Goal: Information Seeking & Learning: Check status

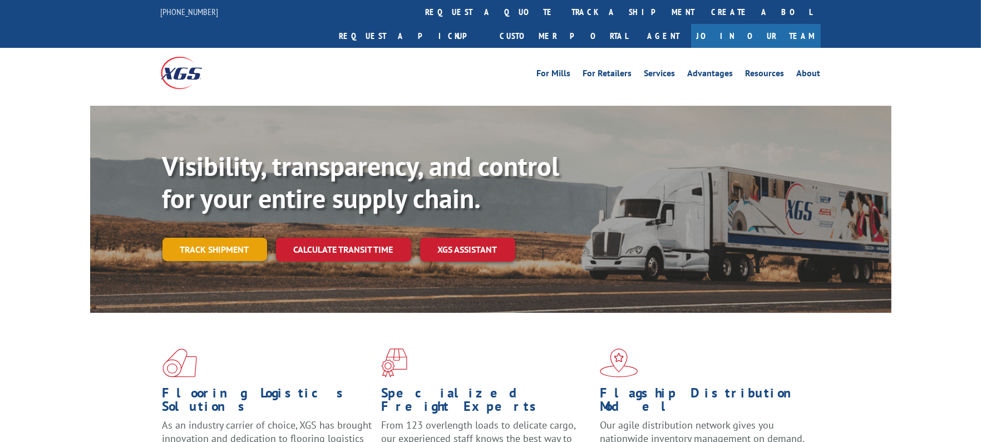
click at [206, 238] on link "Track shipment" at bounding box center [214, 249] width 105 height 23
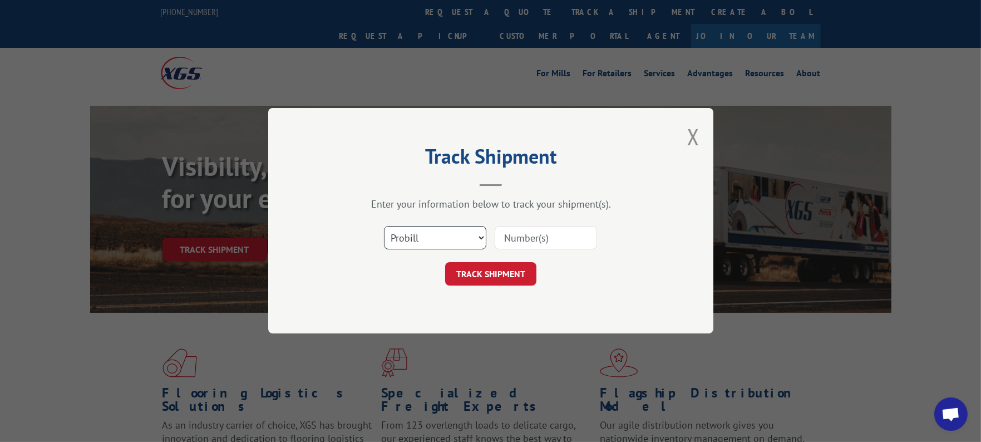
drag, startPoint x: 405, startPoint y: 239, endPoint x: 405, endPoint y: 248, distance: 8.3
click at [405, 239] on select "Select category... Probill BOL PO" at bounding box center [435, 237] width 102 height 23
select select "po"
click at [384, 226] on select "Select category... Probill BOL PO" at bounding box center [435, 237] width 102 height 23
click at [517, 243] on input at bounding box center [546, 237] width 102 height 23
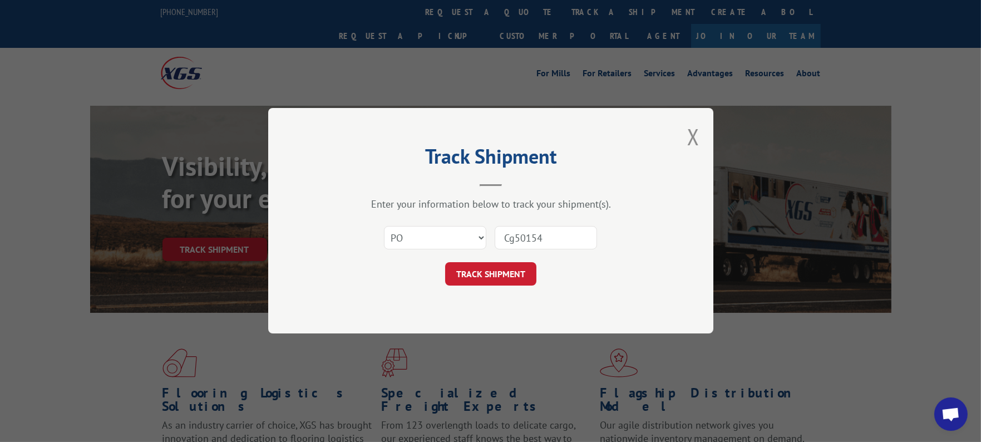
type input "Cg501542"
click button "TRACK SHIPMENT" at bounding box center [490, 274] width 91 height 23
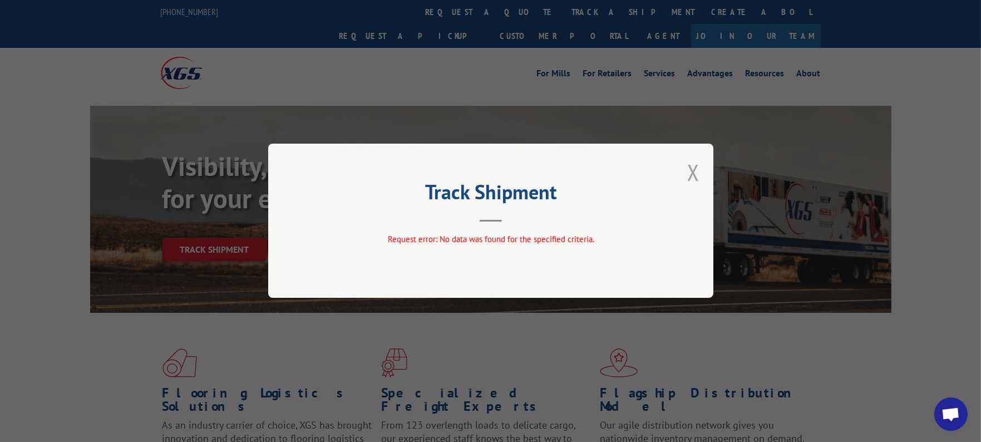
click at [691, 174] on button "Close modal" at bounding box center [693, 171] width 12 height 29
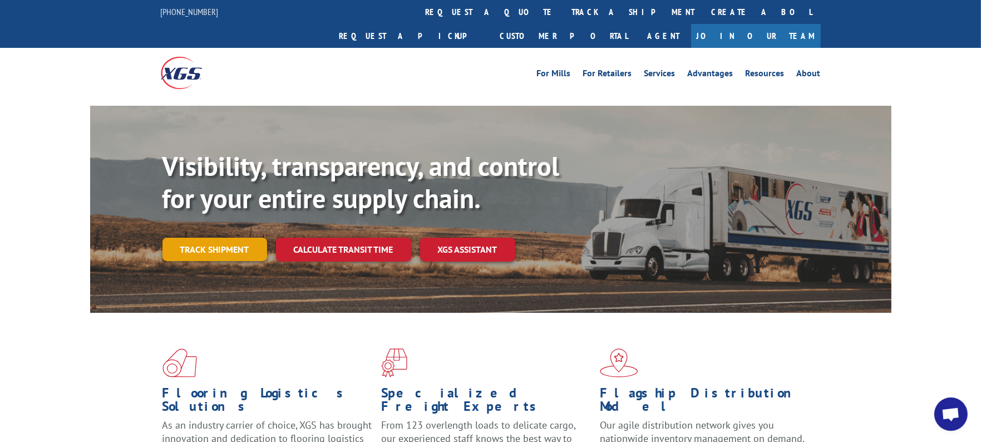
click at [198, 238] on link "Track shipment" at bounding box center [214, 249] width 105 height 23
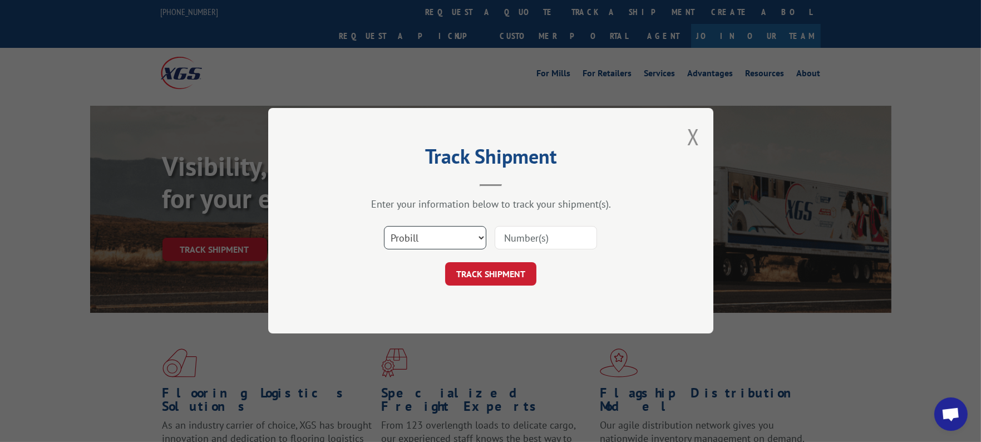
click at [427, 239] on select "Select category... Probill BOL PO" at bounding box center [435, 237] width 102 height 23
select select "po"
click at [384, 226] on select "Select category... Probill BOL PO" at bounding box center [435, 237] width 102 height 23
click at [533, 234] on input at bounding box center [546, 237] width 102 height 23
type input "cg501542"
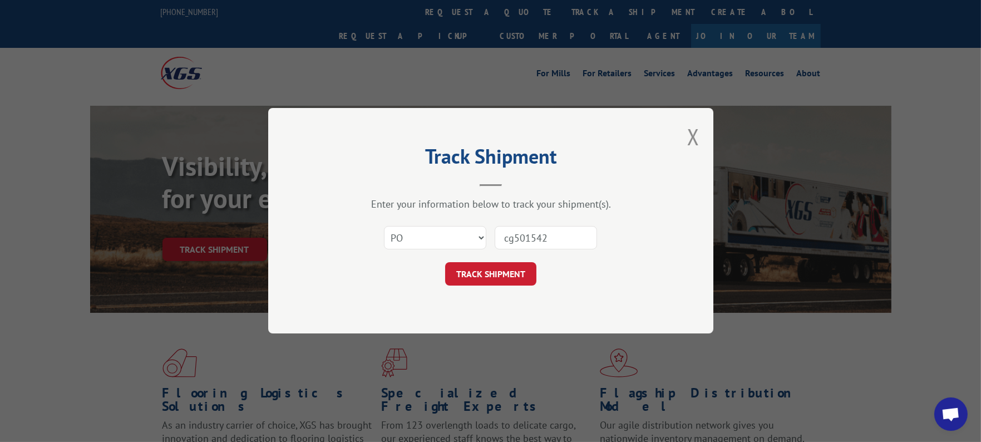
click button "TRACK SHIPMENT" at bounding box center [490, 274] width 91 height 23
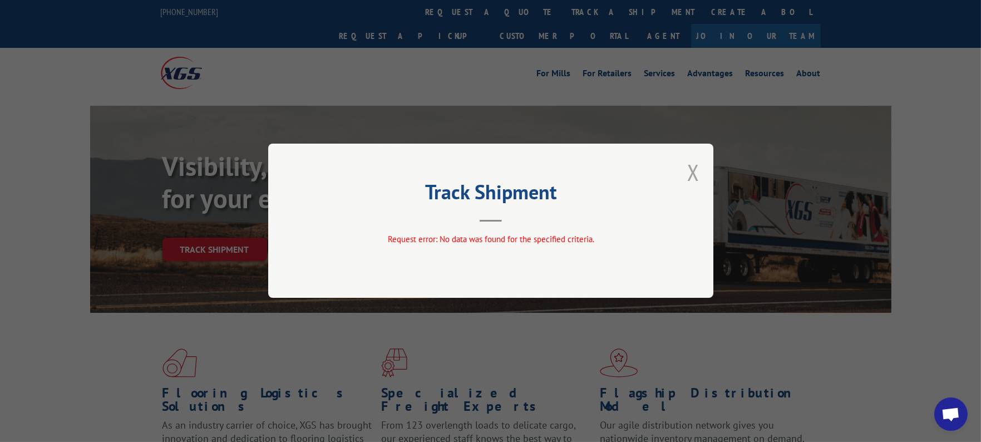
click at [691, 172] on button "Close modal" at bounding box center [693, 171] width 12 height 29
